Goal: Information Seeking & Learning: Find specific page/section

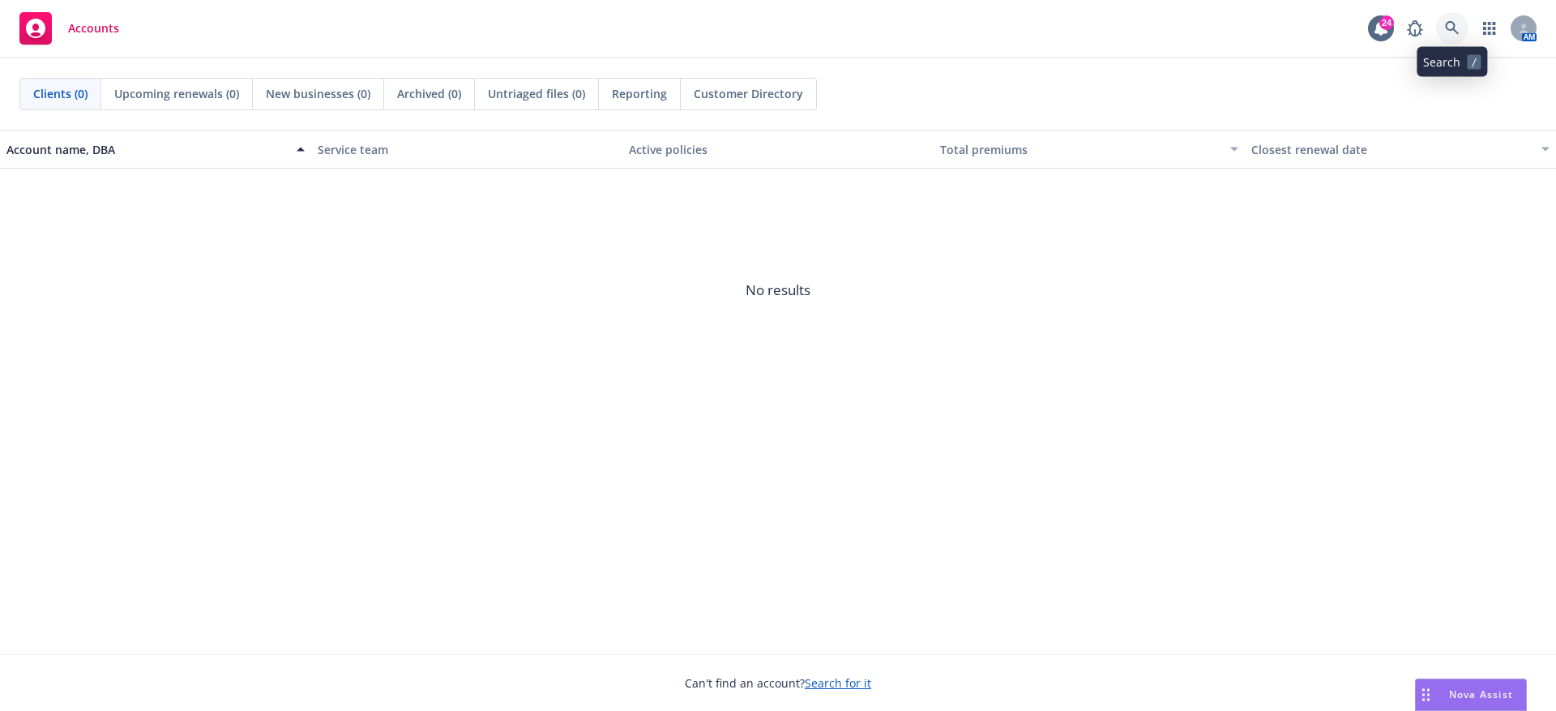
click at [1443, 22] on link at bounding box center [1452, 28] width 32 height 32
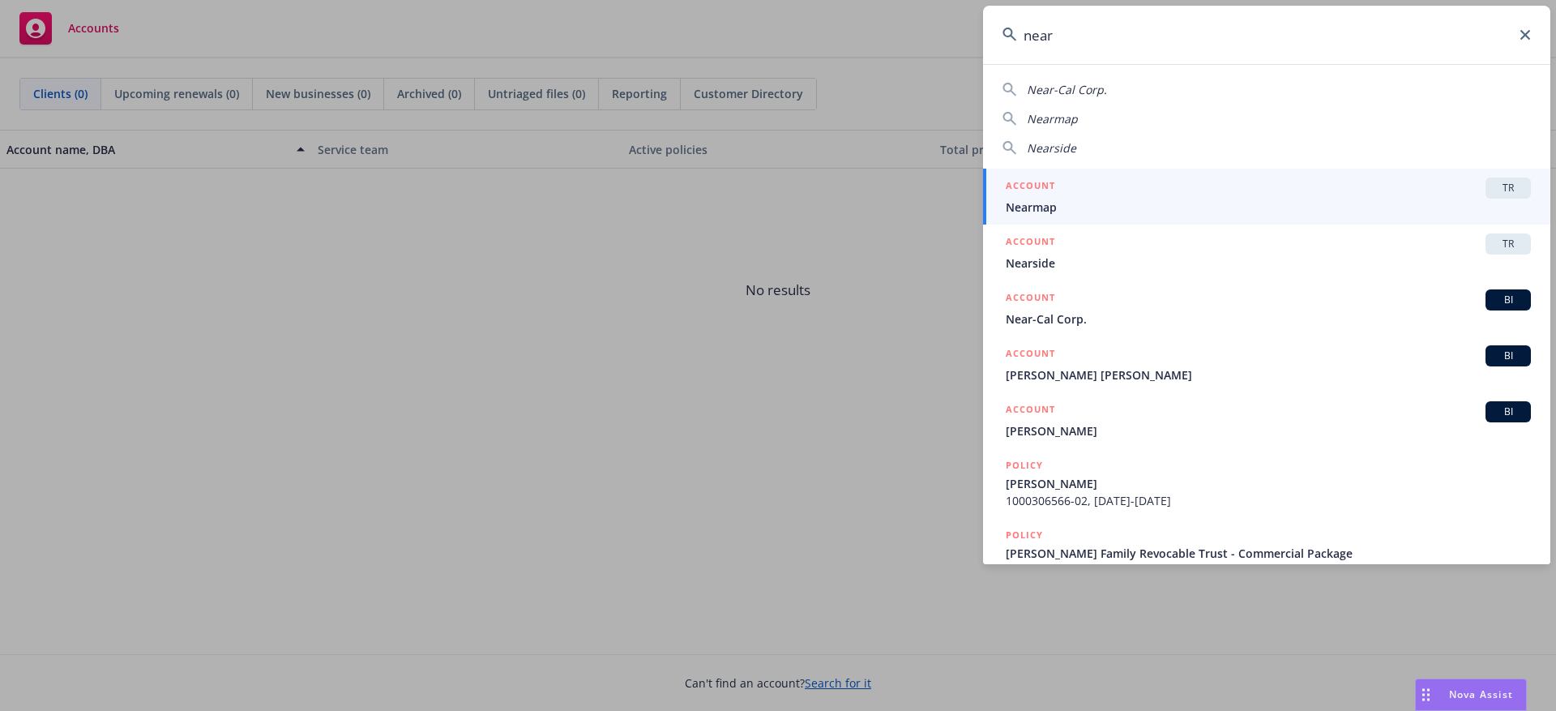
type input "near"
click at [1466, 187] on div "ACCOUNT TR" at bounding box center [1267, 187] width 525 height 21
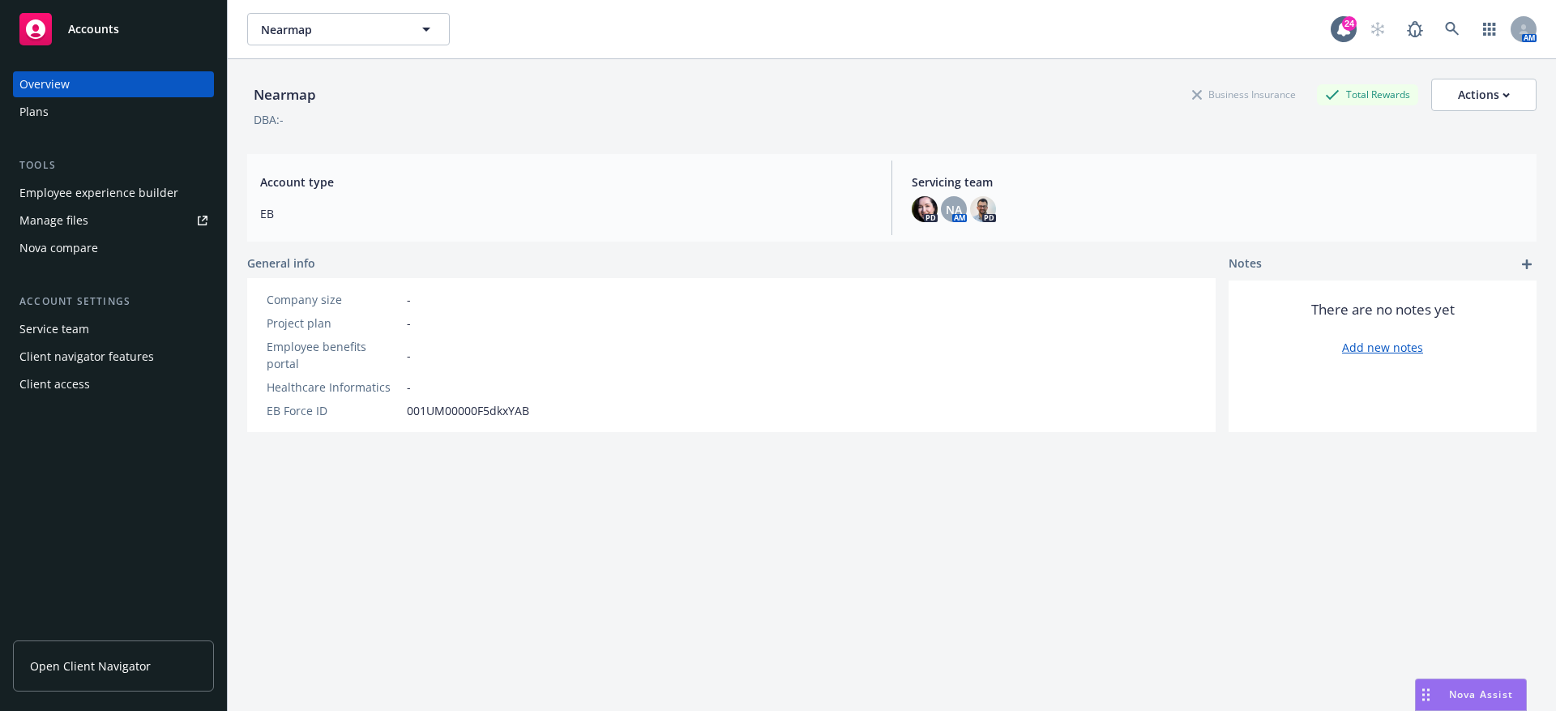
click at [71, 216] on div "Manage files" at bounding box center [53, 220] width 69 height 26
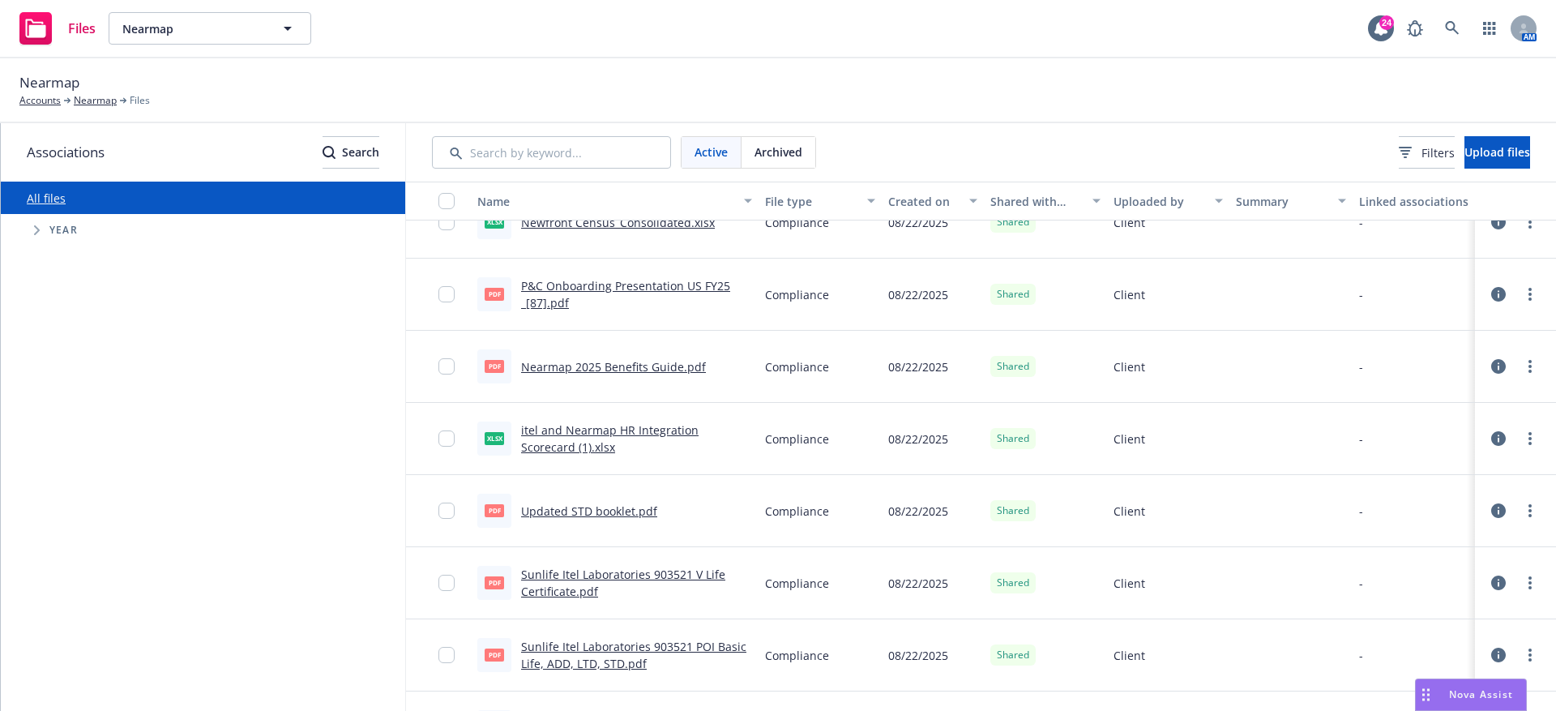
scroll to position [39, 0]
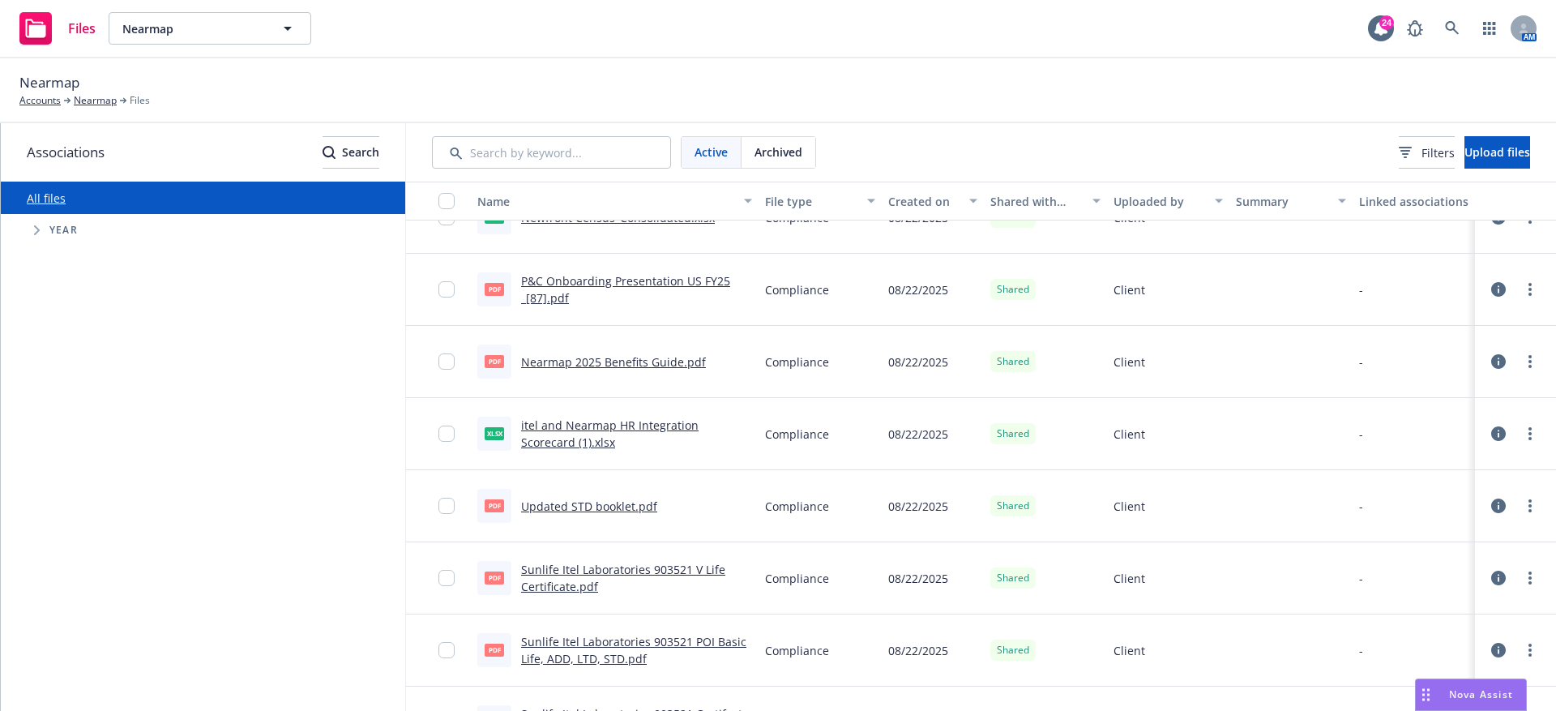
click at [480, 127] on div "Active Archived Filters Upload files" at bounding box center [981, 152] width 1150 height 58
click at [492, 152] on input "Search by keyword..." at bounding box center [551, 152] width 239 height 32
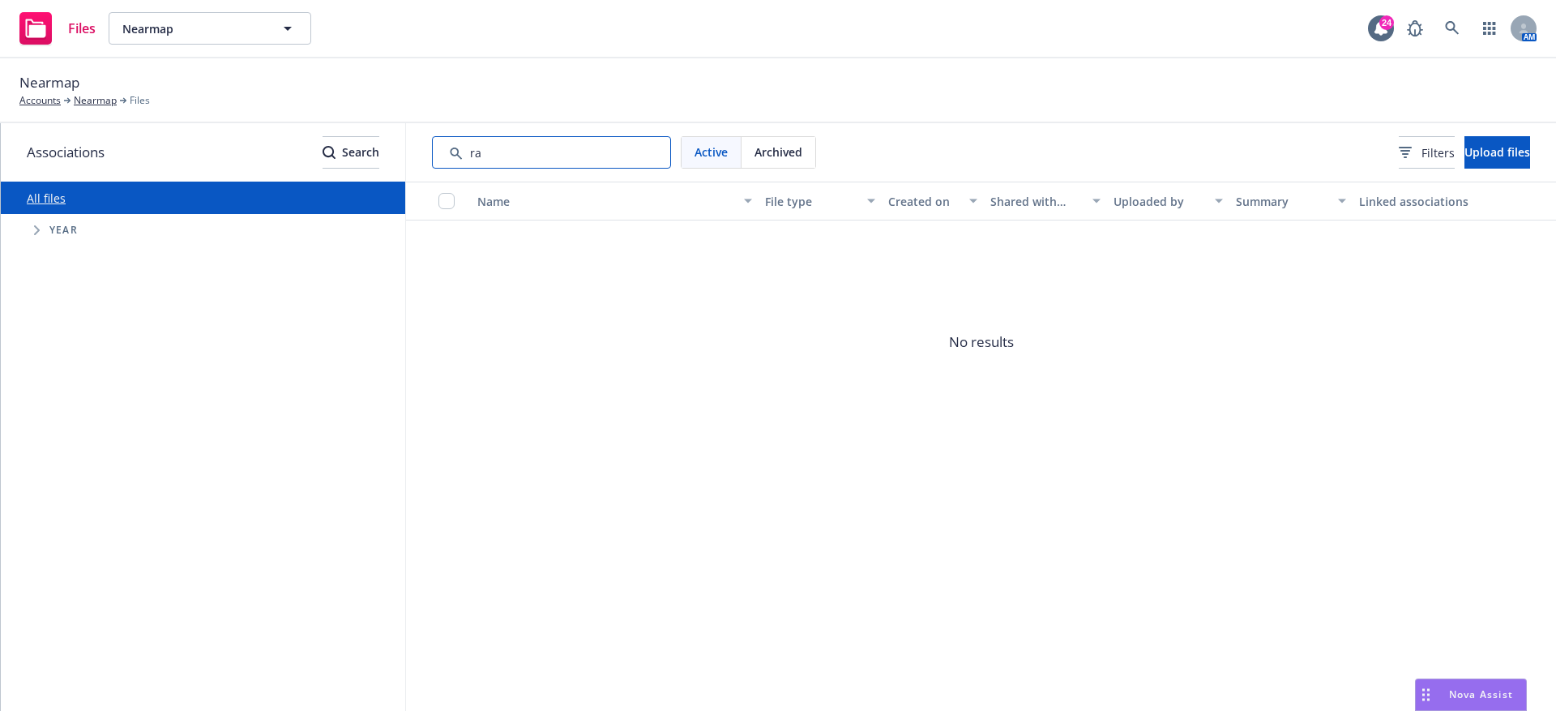
type input "r"
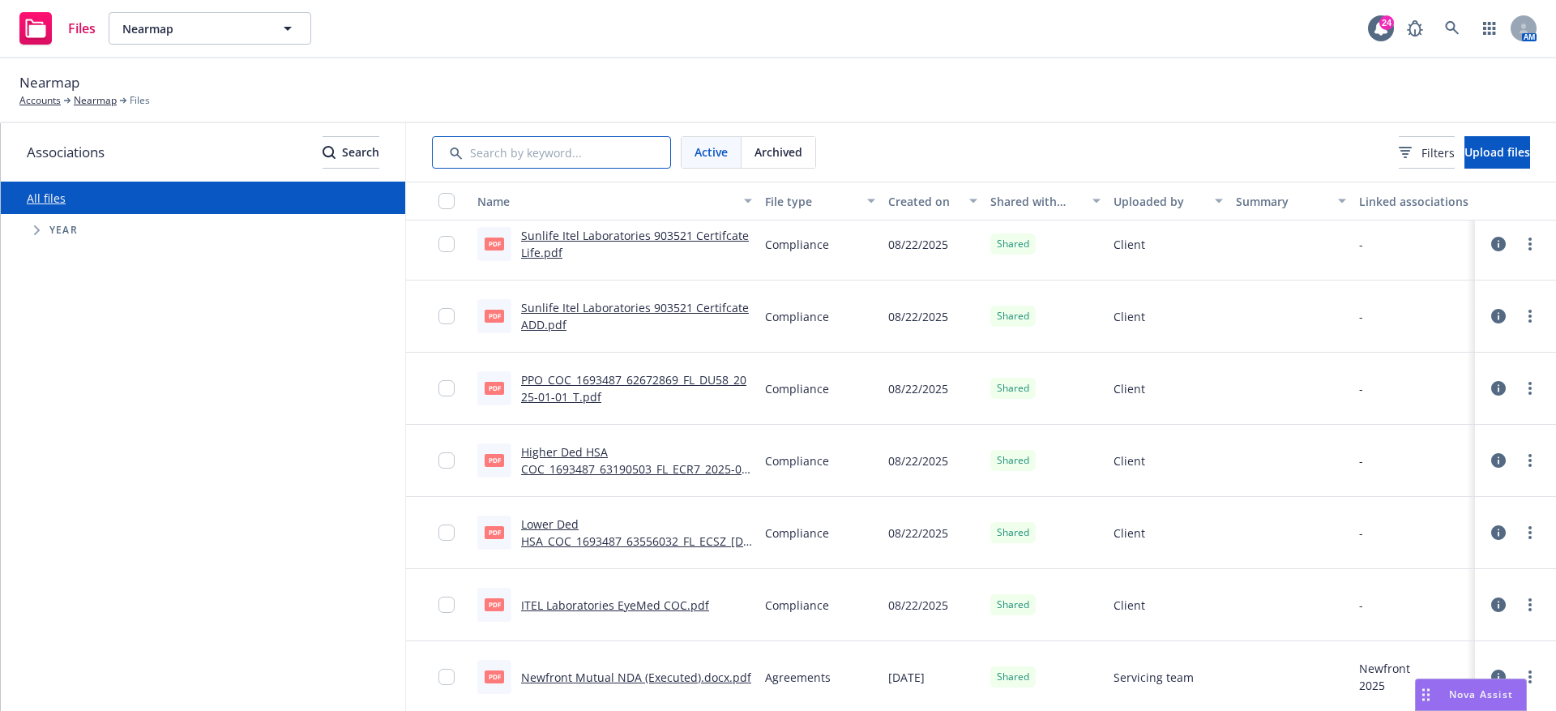
scroll to position [0, 0]
